Goal: Task Accomplishment & Management: Manage account settings

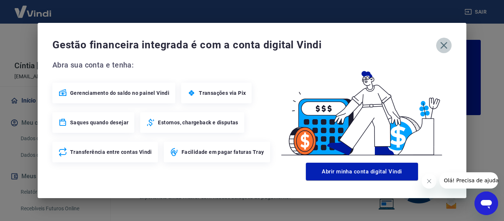
click at [444, 45] on icon "button" at bounding box center [443, 45] width 7 height 7
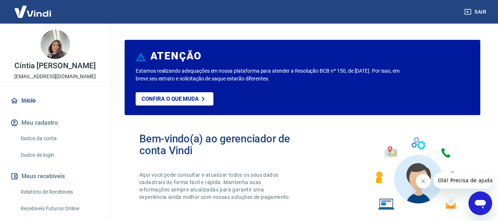
click at [32, 109] on link "Início" at bounding box center [55, 101] width 93 height 16
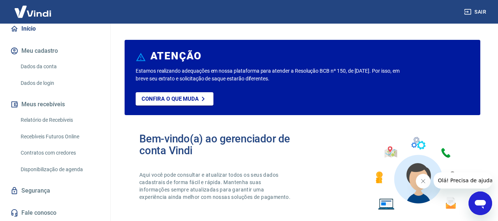
scroll to position [79, 0]
click at [56, 116] on link "Relatório de Recebíveis" at bounding box center [60, 120] width 84 height 15
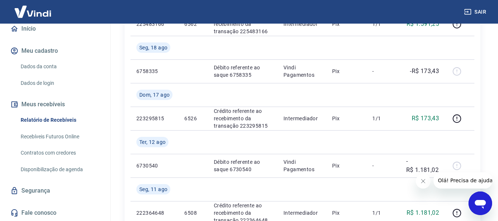
scroll to position [636, 0]
